Goal: Book appointment/travel/reservation

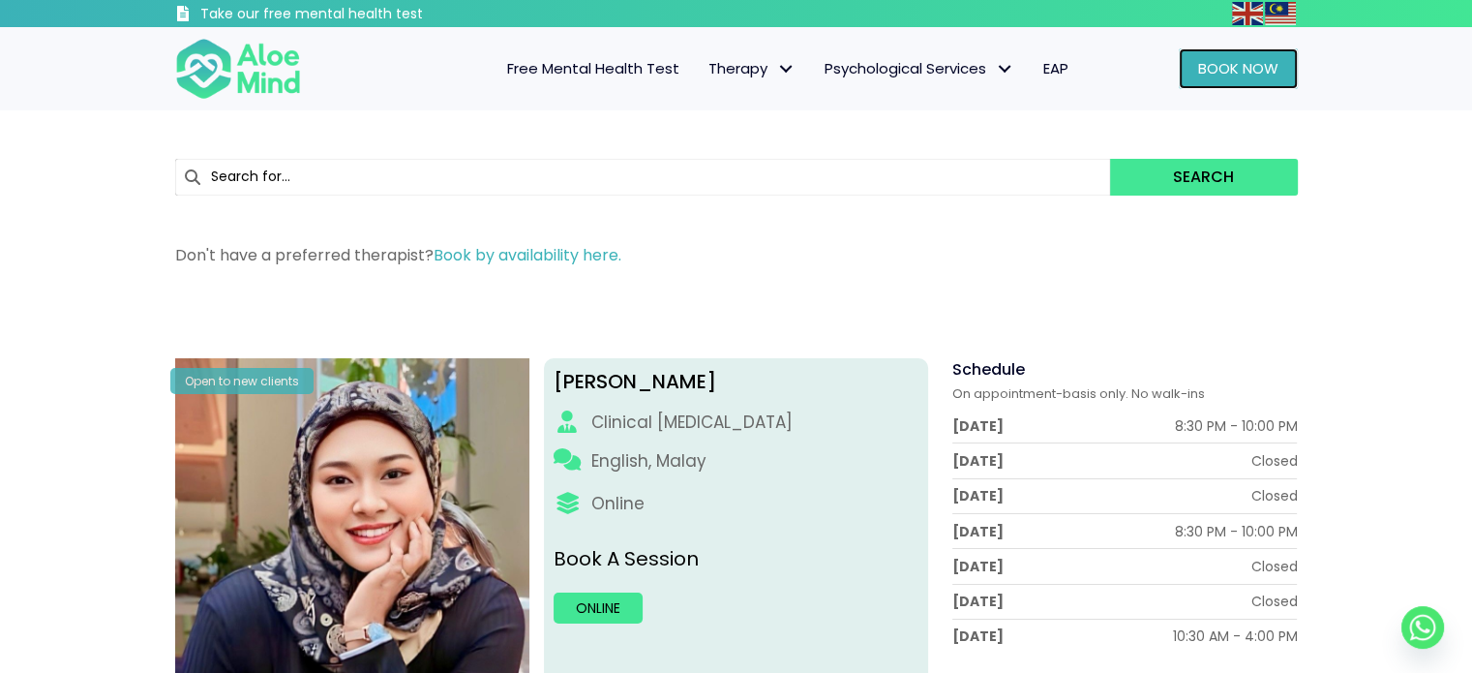
click at [1228, 61] on span "Book Now" at bounding box center [1238, 68] width 80 height 20
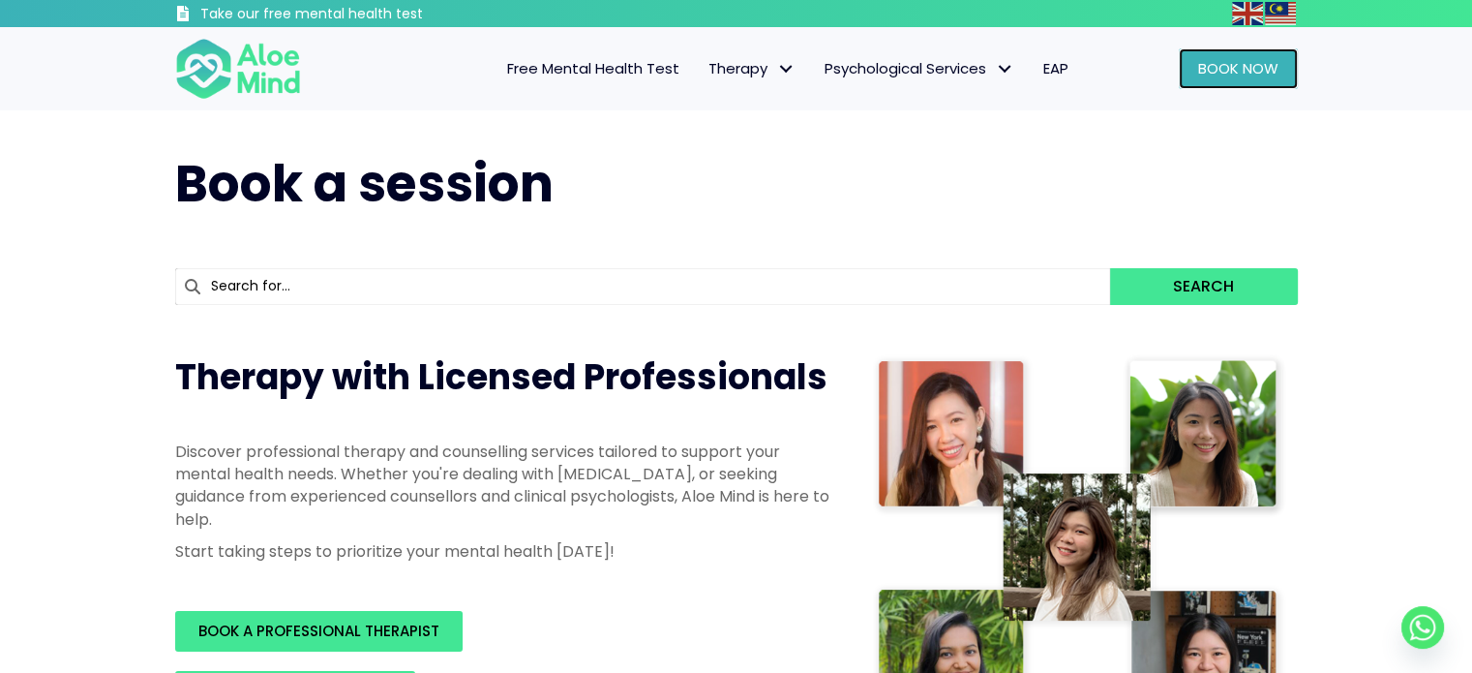
click at [1259, 66] on span "Book Now" at bounding box center [1238, 68] width 80 height 20
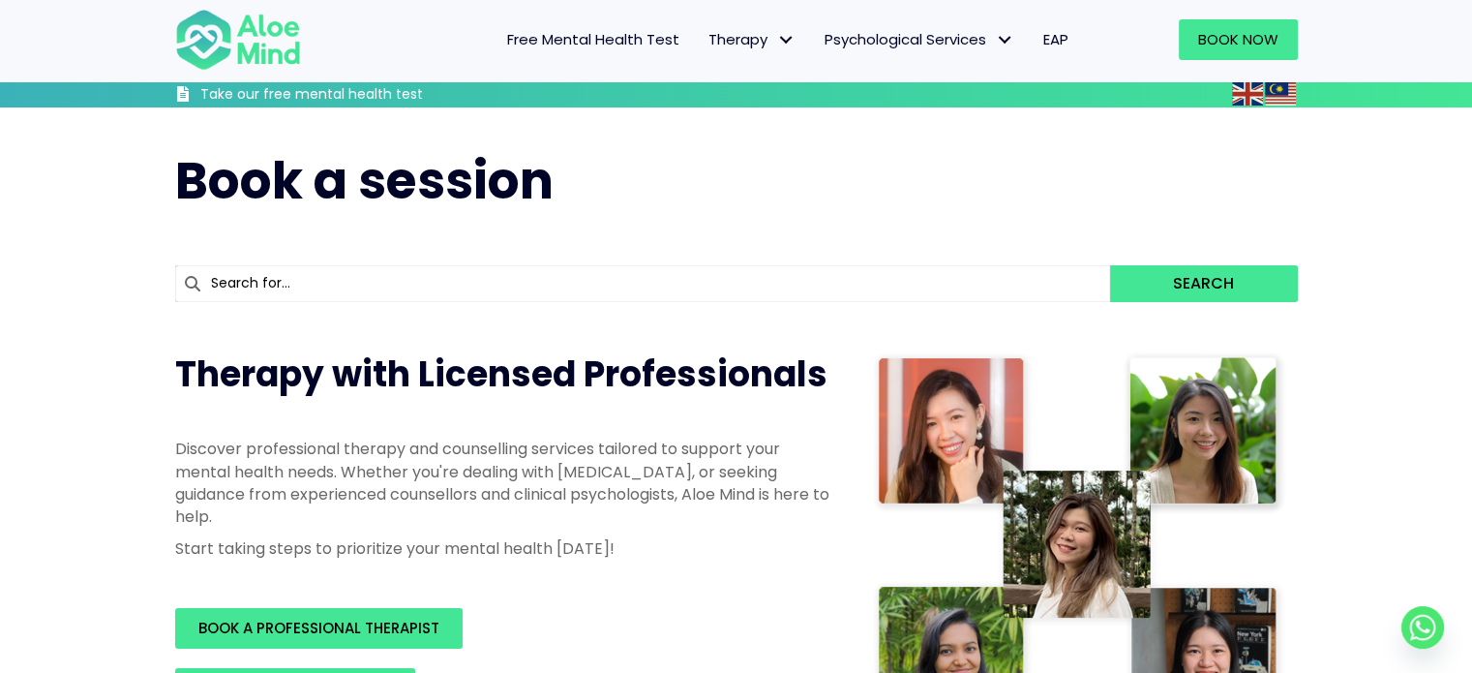
scroll to position [387, 0]
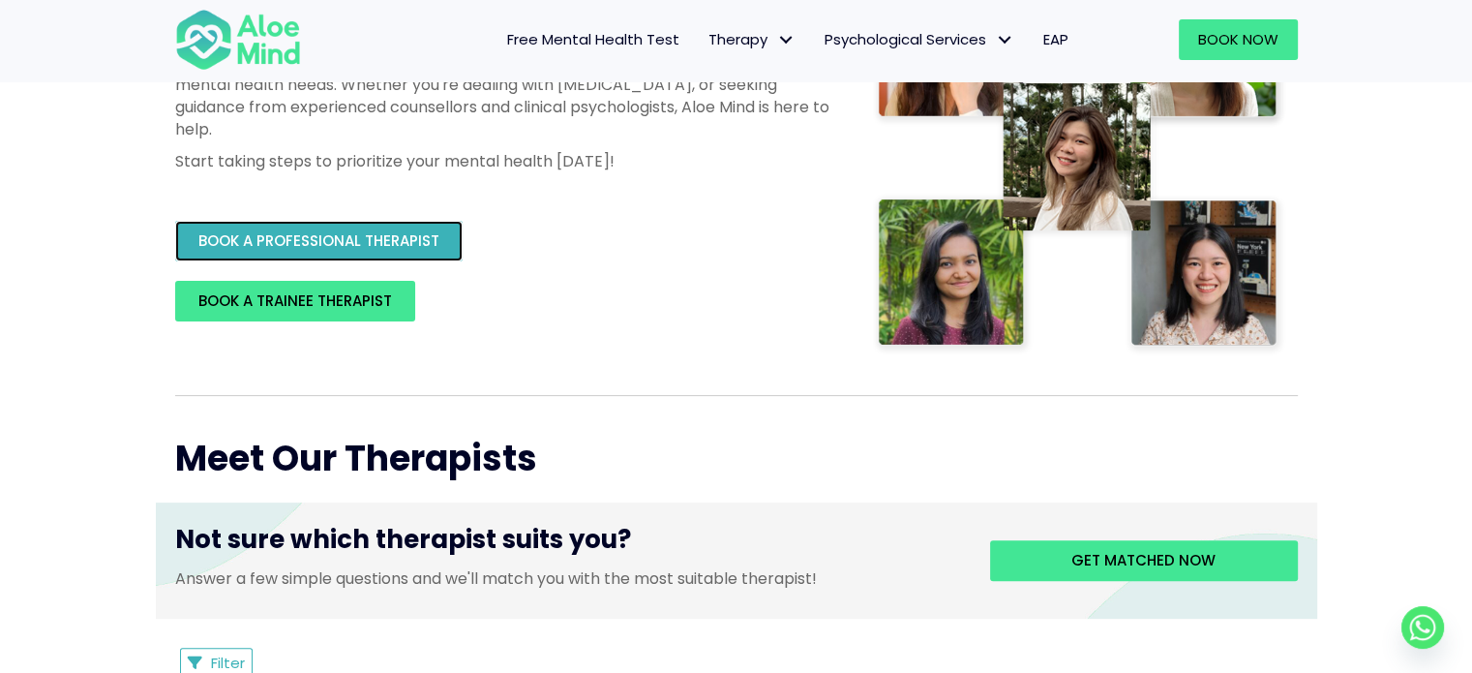
click at [390, 225] on link "BOOK A PROFESSIONAL THERAPIST" at bounding box center [318, 241] width 287 height 41
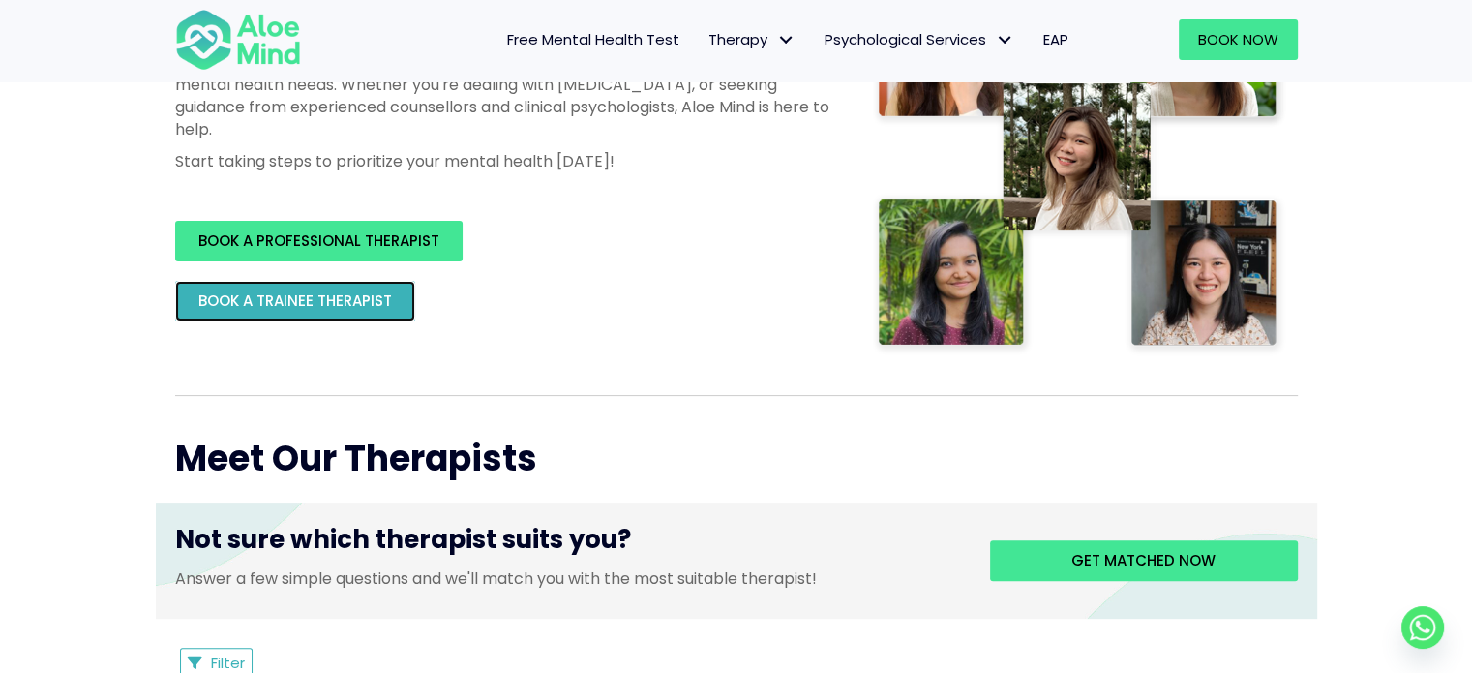
click at [297, 295] on span "BOOK A TRAINEE THERAPIST" at bounding box center [295, 300] width 194 height 20
